Goal: Communication & Community: Participate in discussion

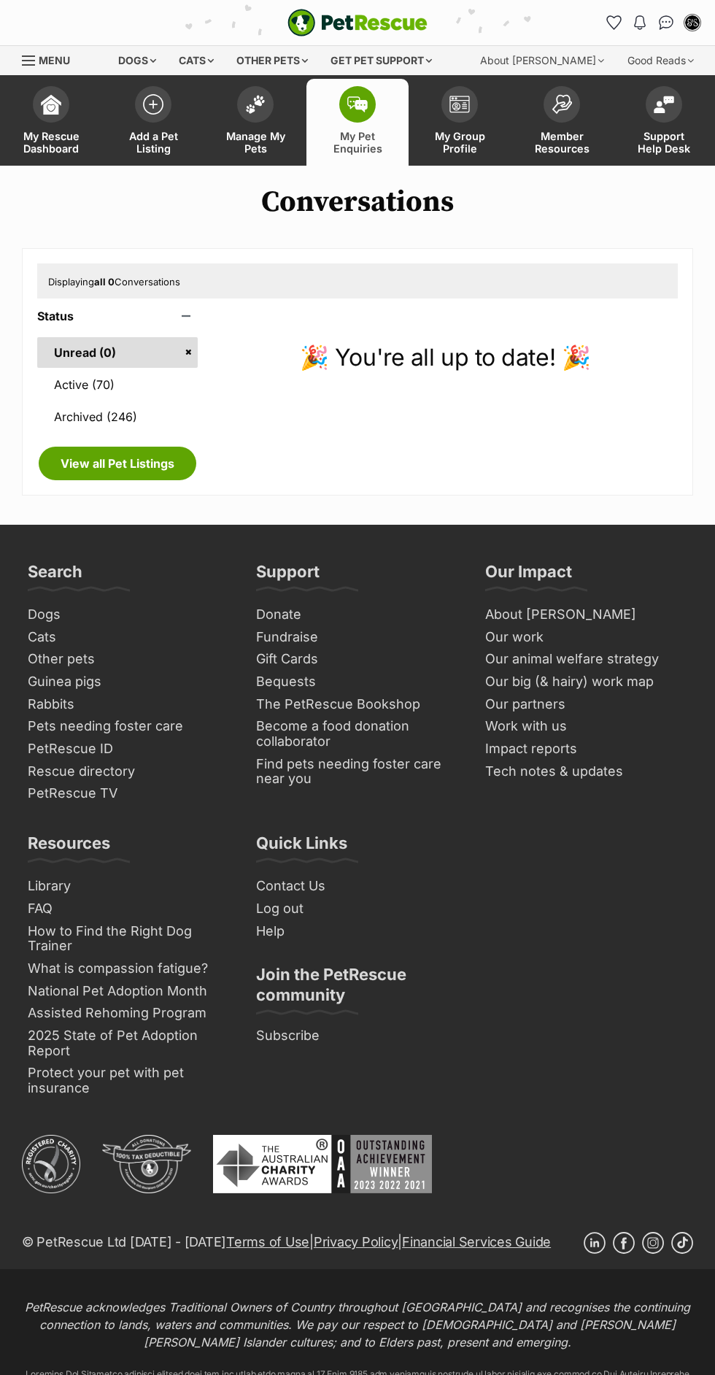
click at [182, 382] on link "Active (70)" at bounding box center [117, 384] width 161 height 31
